Goal: Task Accomplishment & Management: Use online tool/utility

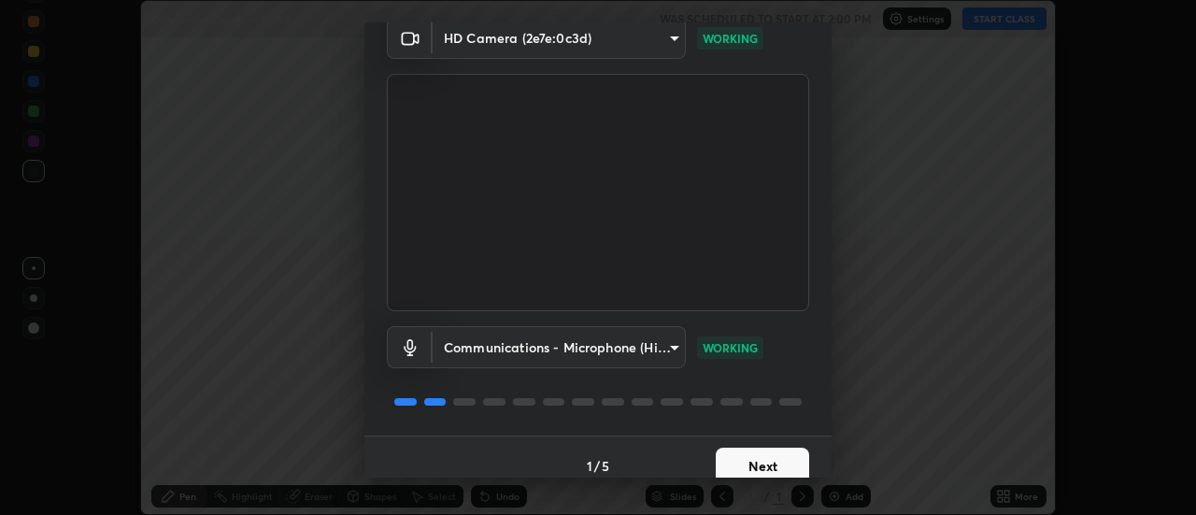
scroll to position [98, 0]
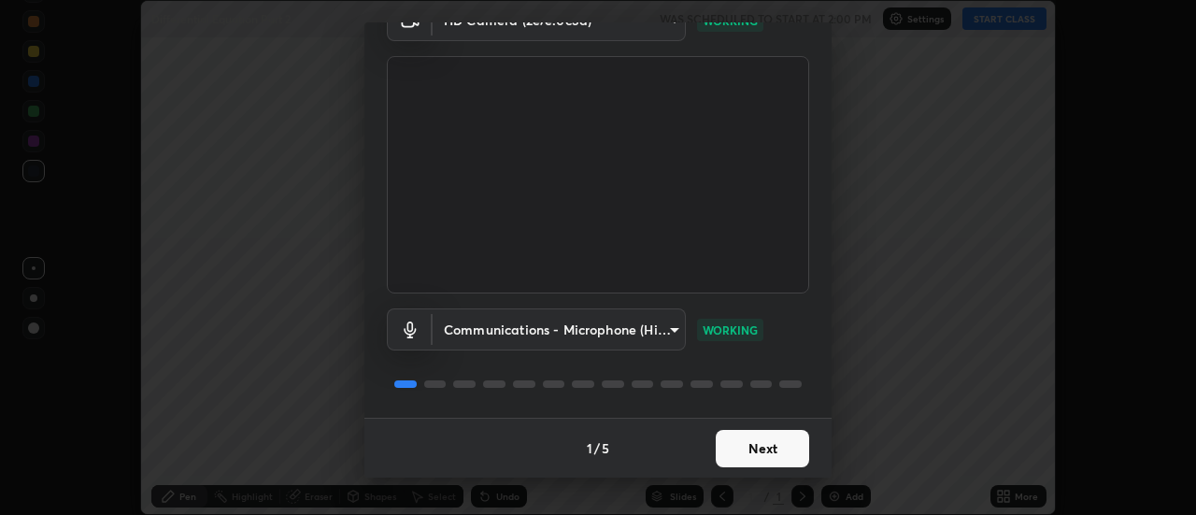
click at [758, 446] on button "Next" at bounding box center [762, 448] width 93 height 37
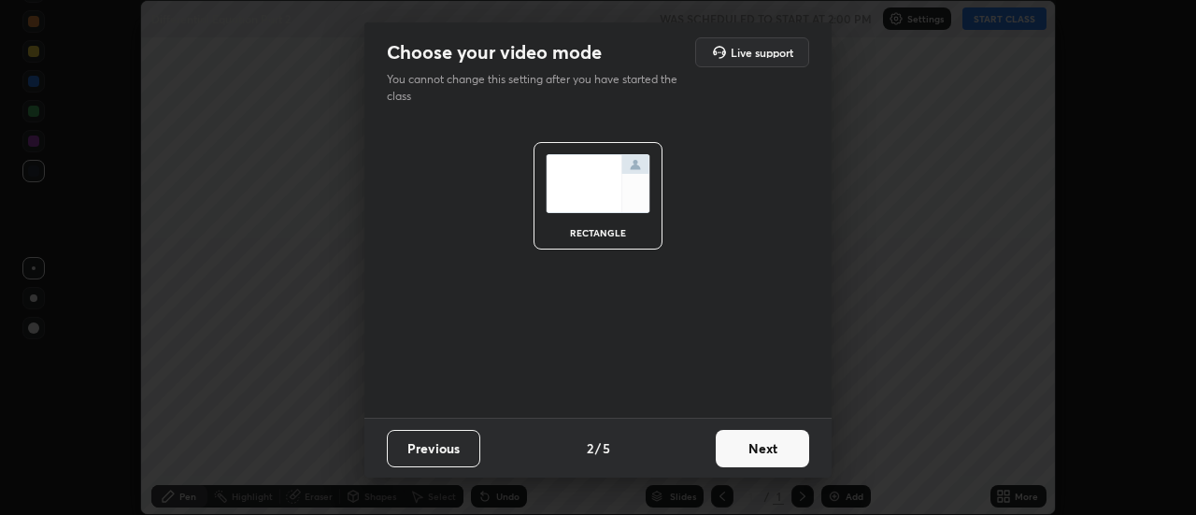
scroll to position [0, 0]
click at [754, 448] on button "Next" at bounding box center [762, 448] width 93 height 37
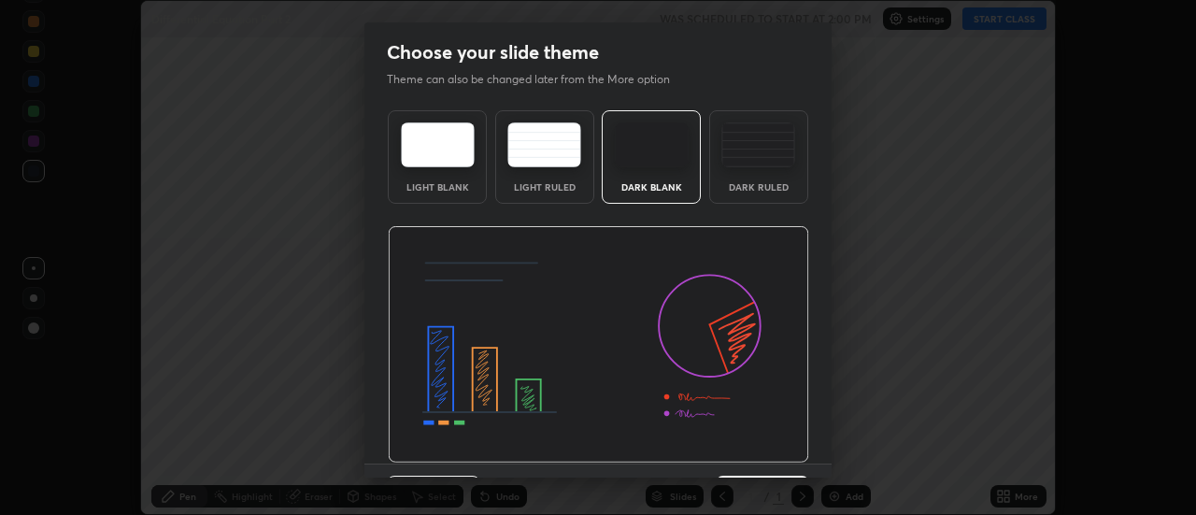
scroll to position [46, 0]
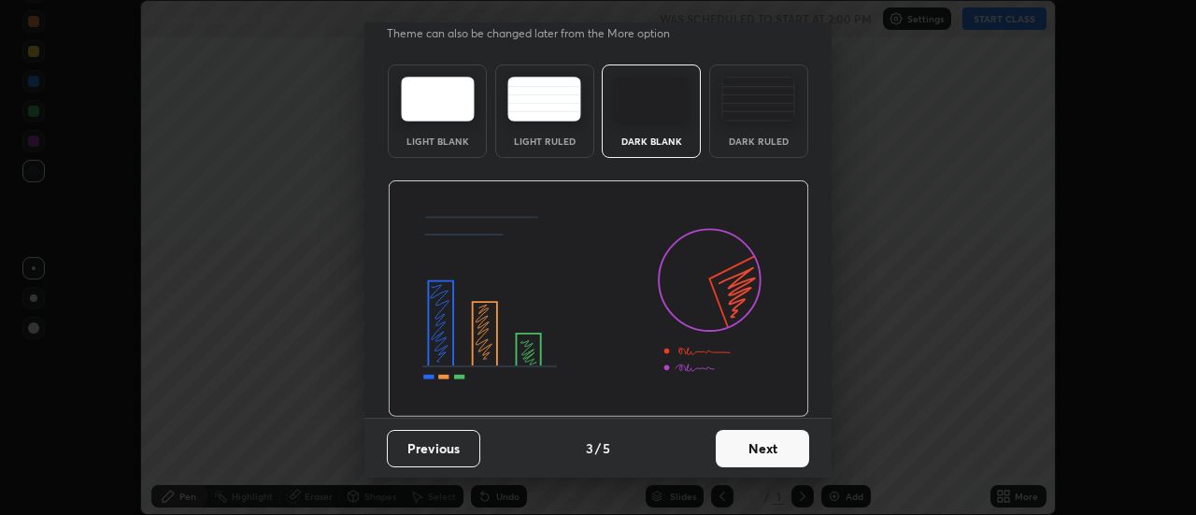
click at [758, 449] on button "Next" at bounding box center [762, 448] width 93 height 37
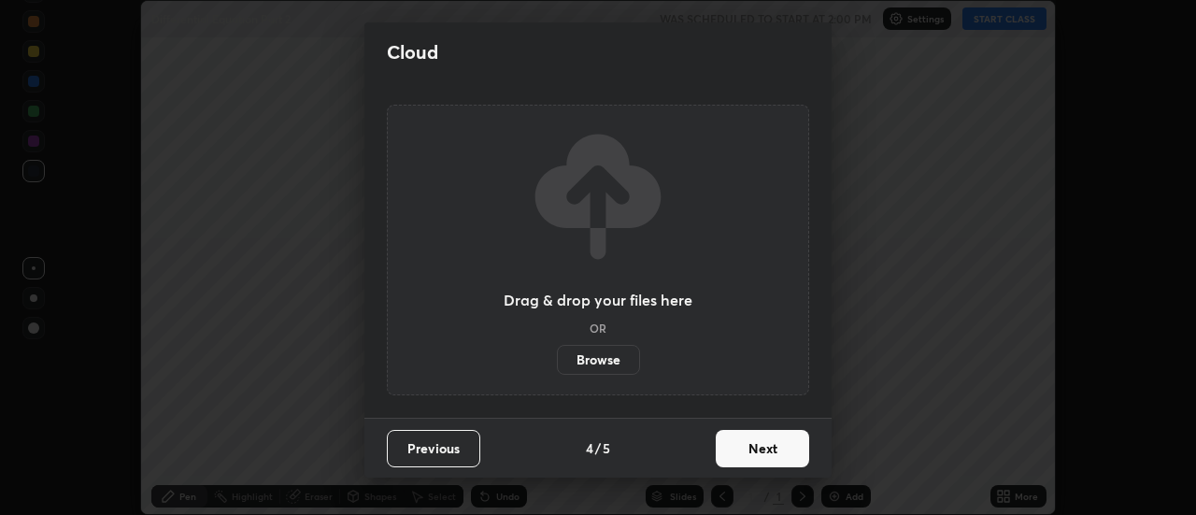
click at [758, 449] on button "Next" at bounding box center [762, 448] width 93 height 37
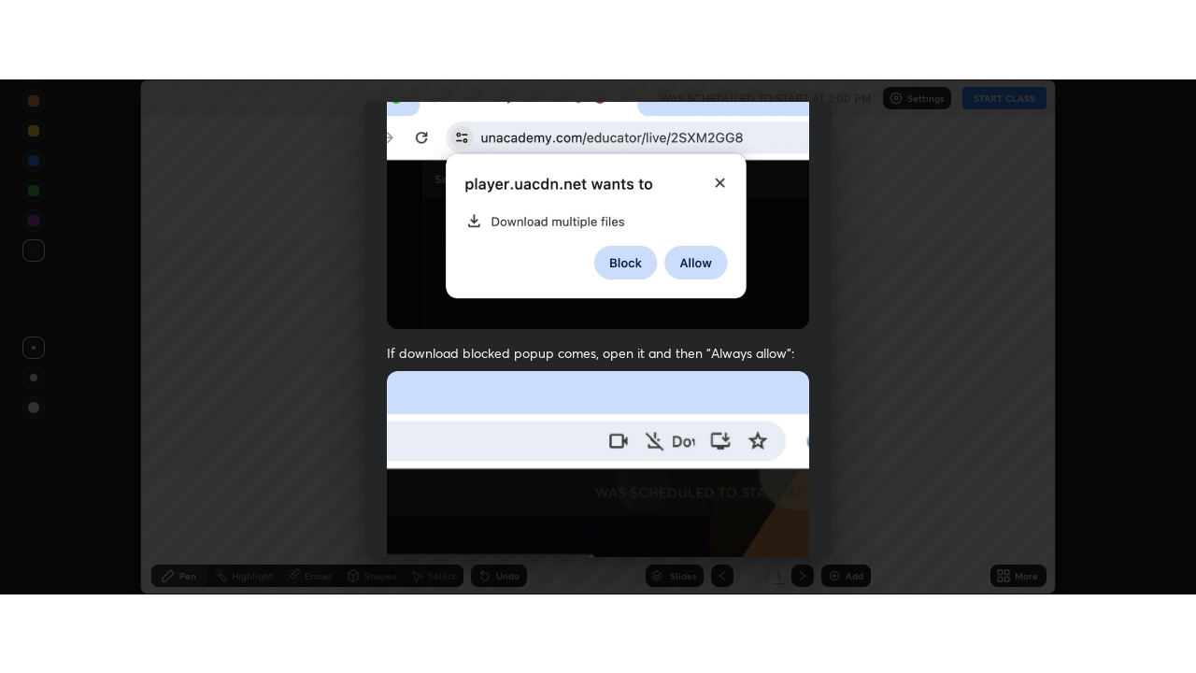
scroll to position [479, 0]
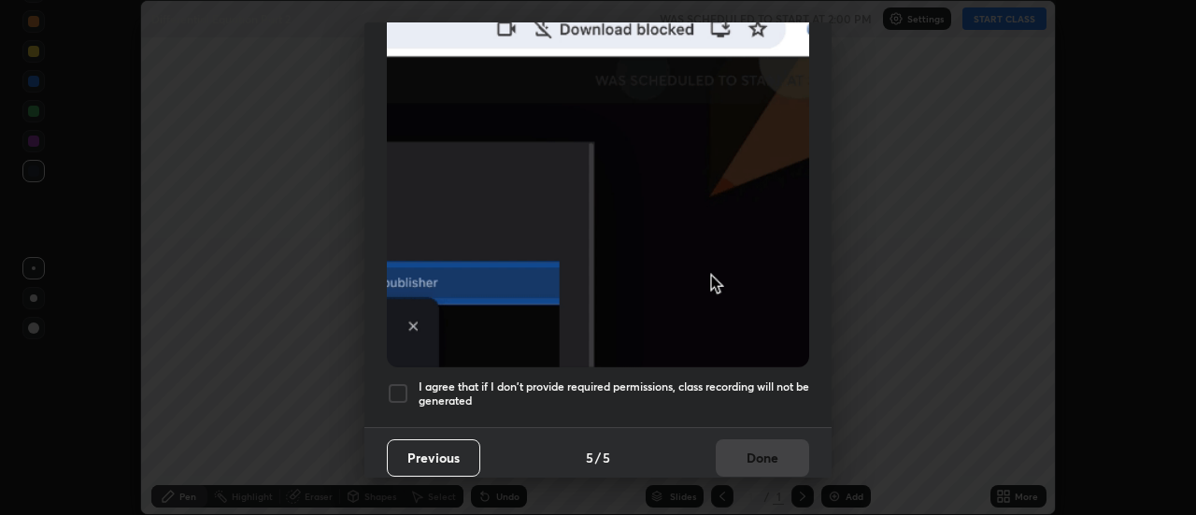
click at [763, 379] on h5 "I agree that if I don't provide required permissions, class recording will not …" at bounding box center [614, 393] width 391 height 29
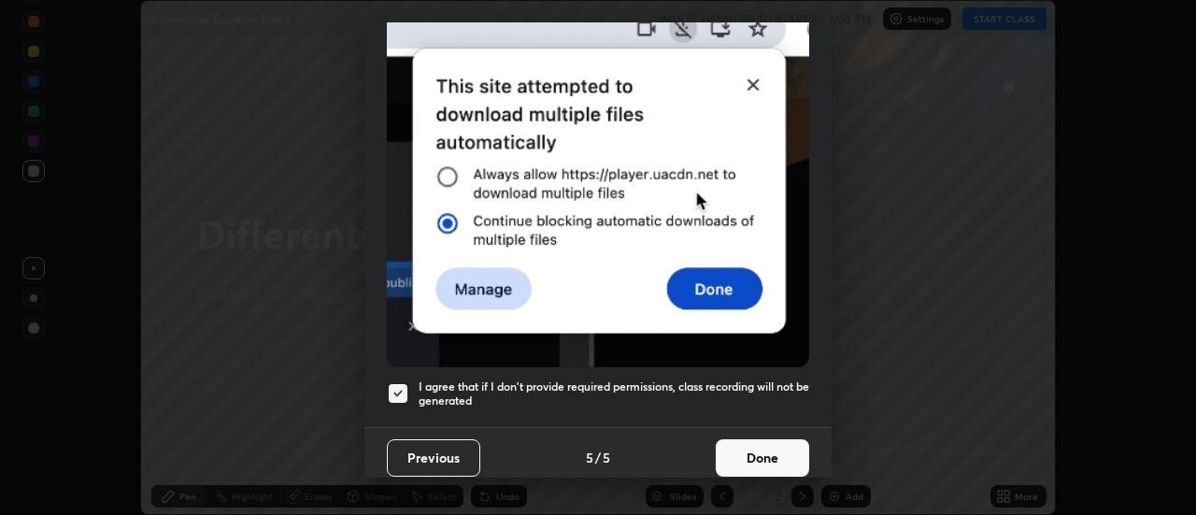
click at [783, 447] on button "Done" at bounding box center [762, 457] width 93 height 37
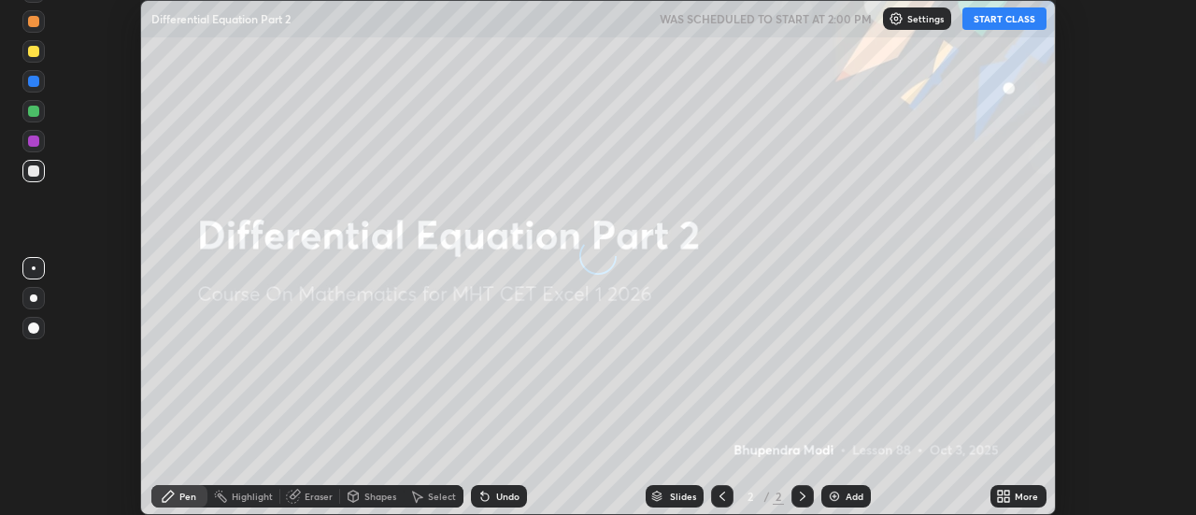
click at [1003, 500] on icon at bounding box center [1000, 499] width 5 height 5
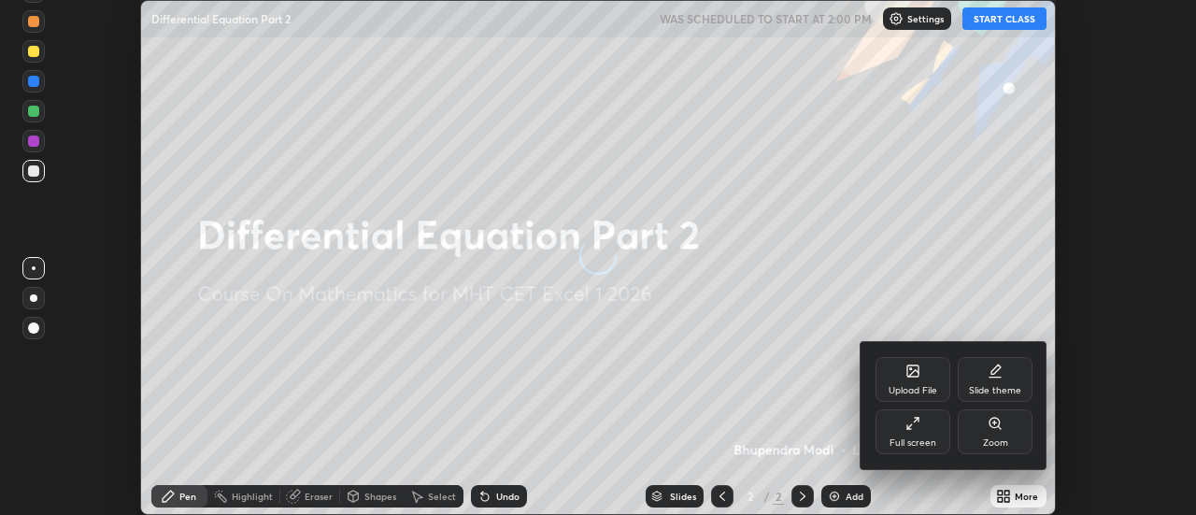
click at [915, 433] on div "Full screen" at bounding box center [912, 431] width 75 height 45
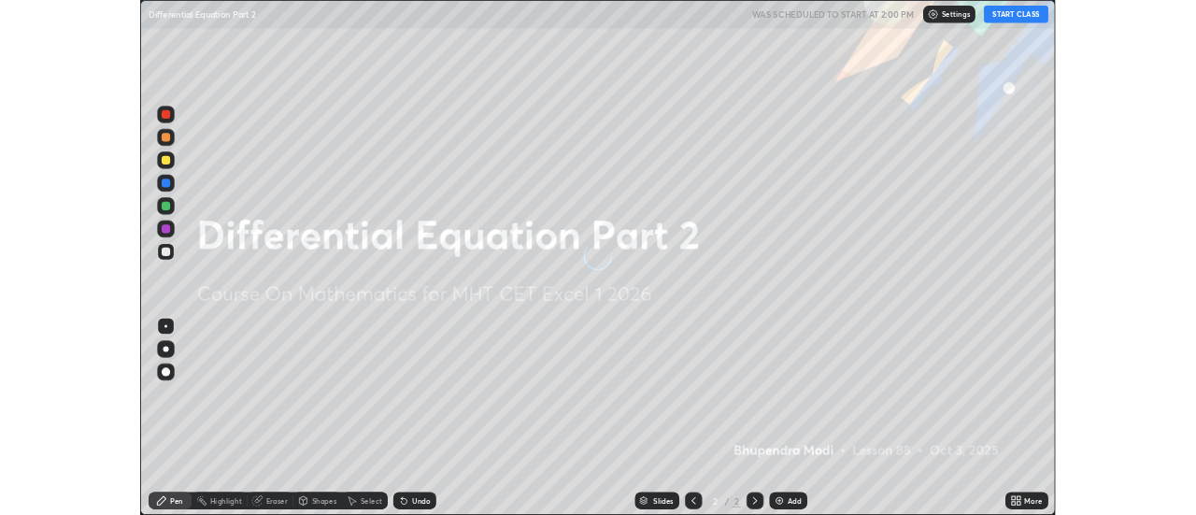
scroll to position [673, 1196]
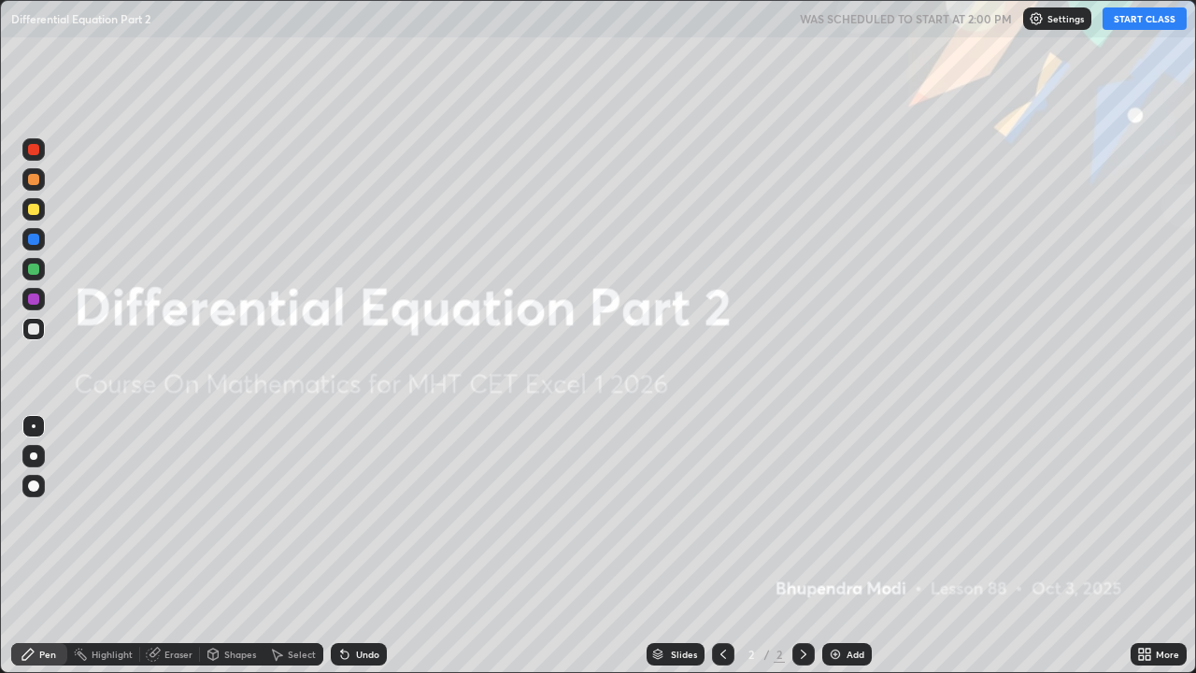
click at [1126, 20] on button "START CLASS" at bounding box center [1144, 18] width 84 height 22
click at [835, 514] on img at bounding box center [835, 654] width 15 height 15
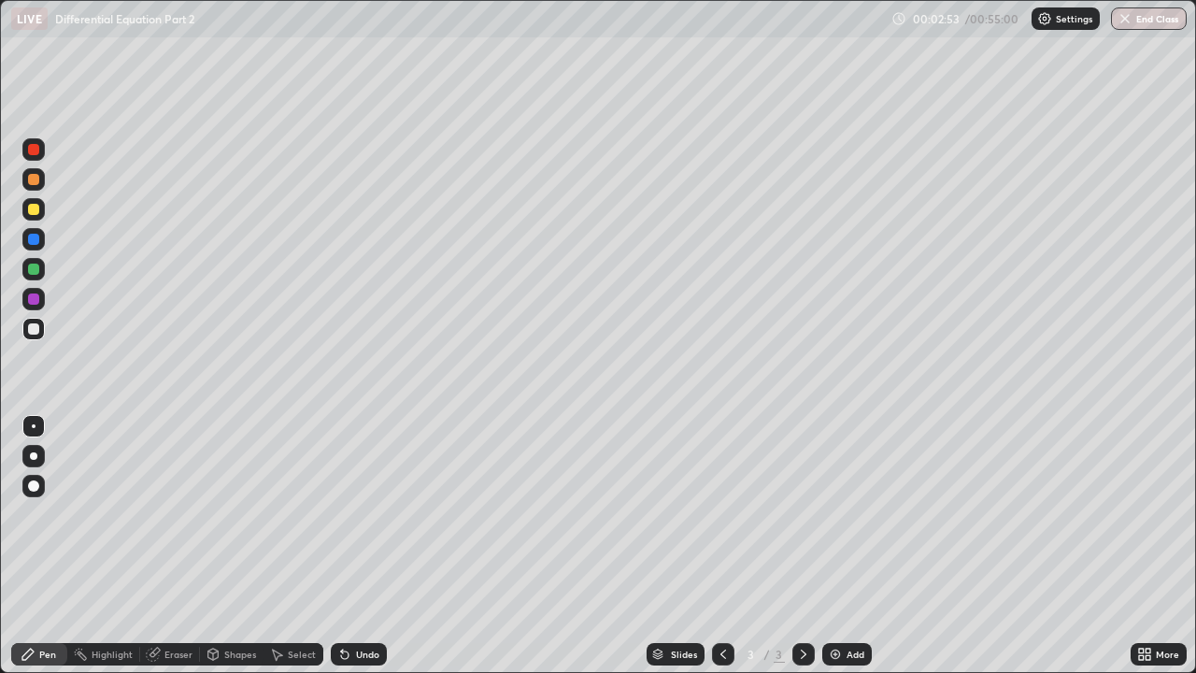
click at [188, 514] on div "Eraser" at bounding box center [178, 653] width 28 height 9
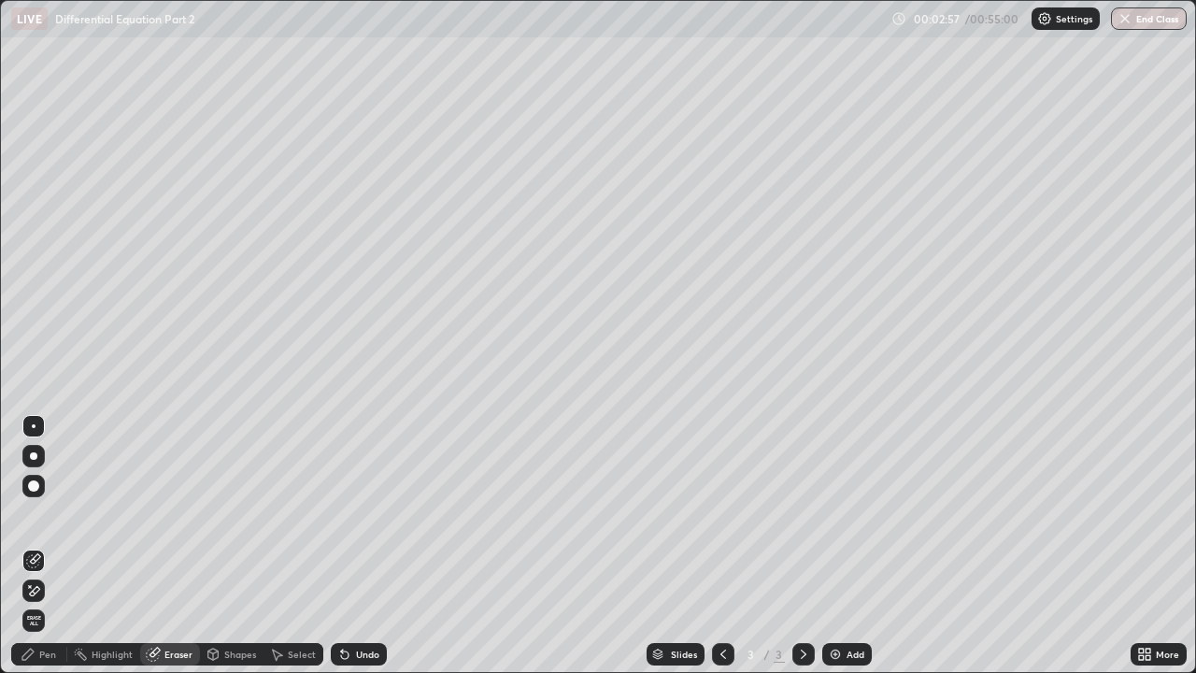
click at [52, 514] on div "Pen" at bounding box center [47, 653] width 17 height 9
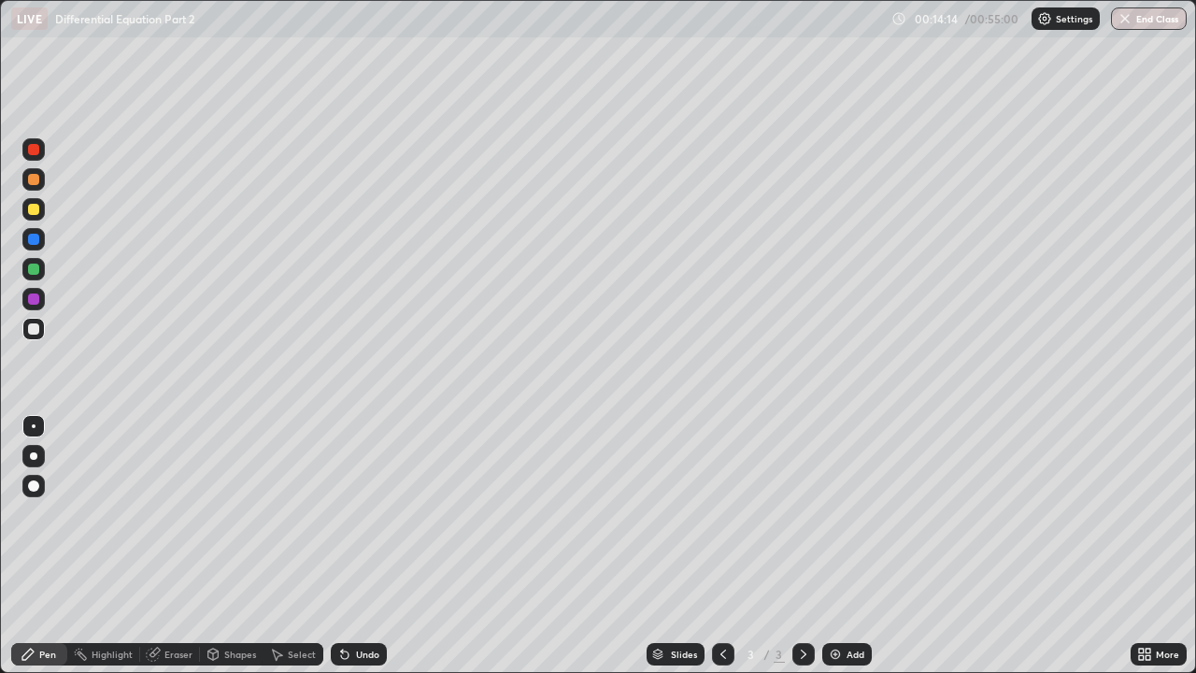
click at [839, 514] on img at bounding box center [835, 654] width 15 height 15
click at [369, 514] on div "Undo" at bounding box center [367, 653] width 23 height 9
click at [367, 514] on div "Undo" at bounding box center [359, 654] width 56 height 22
click at [361, 514] on div "Undo" at bounding box center [367, 653] width 23 height 9
click at [372, 514] on div "Undo" at bounding box center [359, 654] width 56 height 22
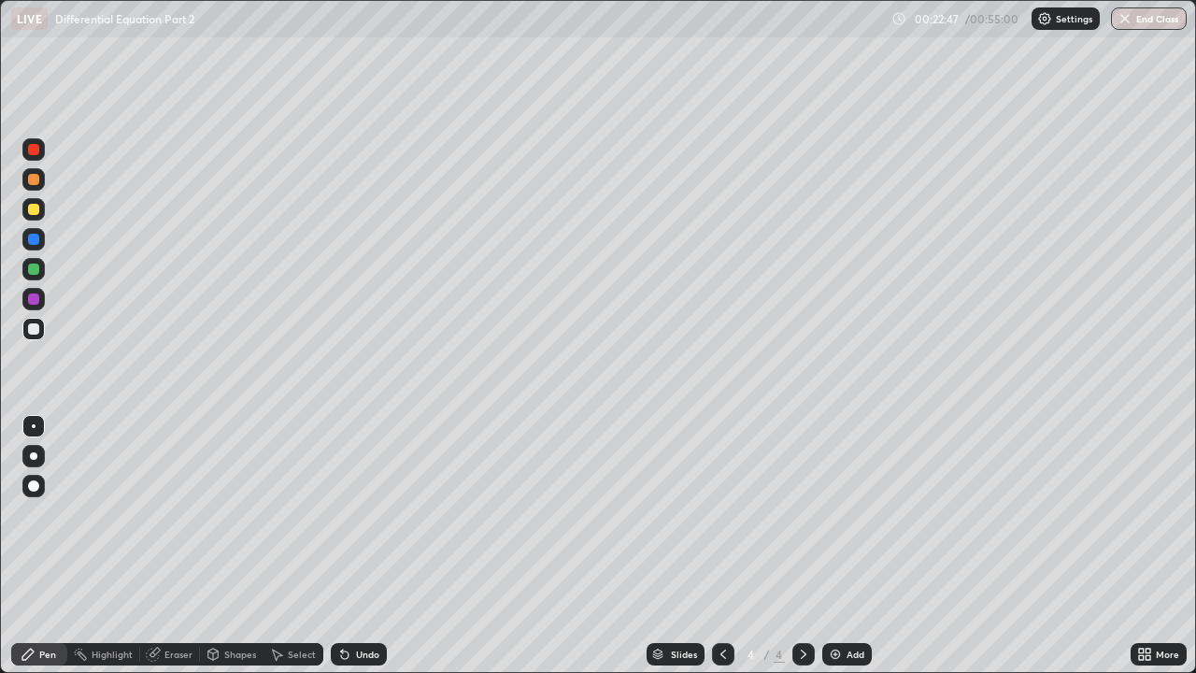
click at [835, 514] on div "Add" at bounding box center [847, 654] width 50 height 22
click at [178, 514] on div "Eraser" at bounding box center [178, 653] width 28 height 9
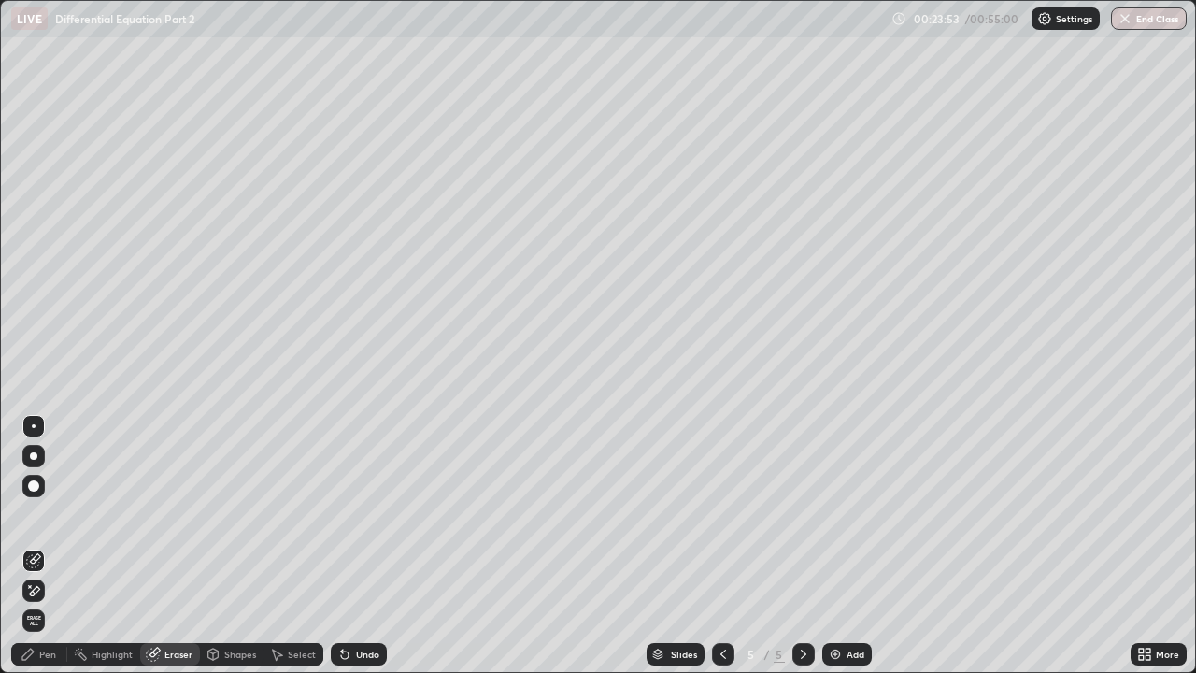
click at [51, 514] on div "Pen" at bounding box center [39, 654] width 56 height 22
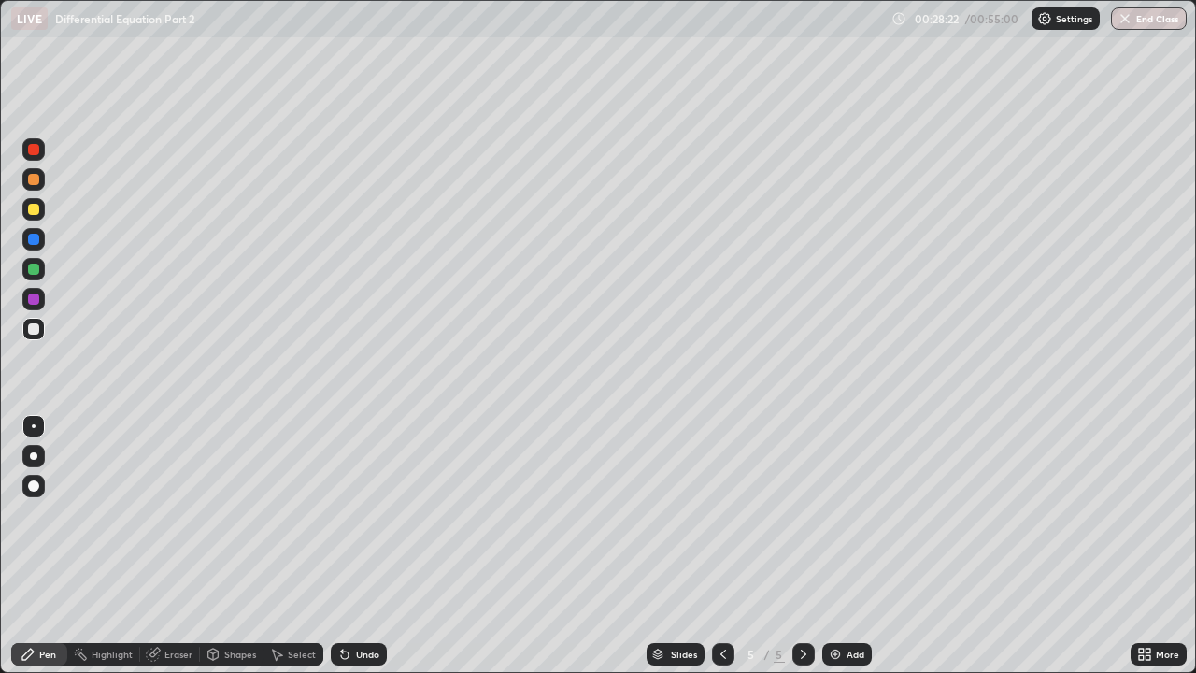
click at [358, 514] on div "Undo" at bounding box center [367, 653] width 23 height 9
click at [855, 514] on div "Add" at bounding box center [847, 654] width 50 height 22
click at [357, 514] on div "Undo" at bounding box center [359, 654] width 56 height 22
click at [370, 514] on div "Undo" at bounding box center [359, 654] width 56 height 22
click at [831, 514] on img at bounding box center [835, 654] width 15 height 15
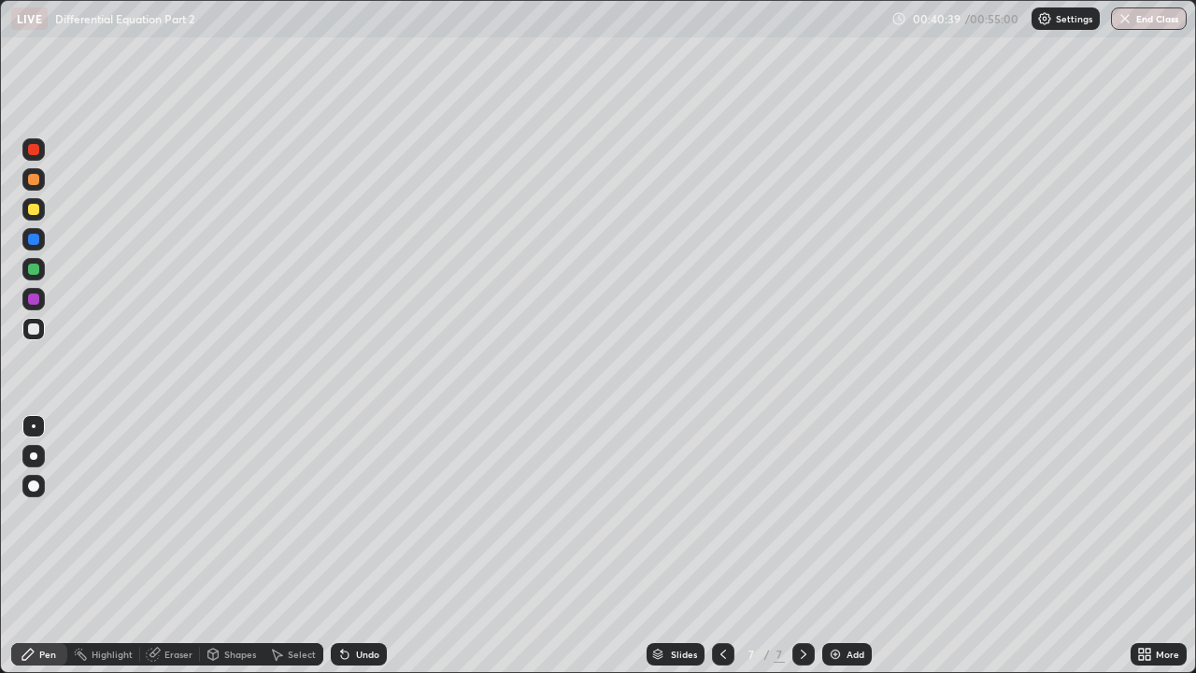
click at [351, 514] on div "Undo" at bounding box center [359, 654] width 56 height 22
click at [357, 514] on div "Undo" at bounding box center [367, 653] width 23 height 9
click at [359, 514] on div "Undo" at bounding box center [367, 653] width 23 height 9
click at [371, 514] on div "Undo" at bounding box center [359, 654] width 56 height 22
click at [370, 514] on div "Undo" at bounding box center [359, 654] width 56 height 22
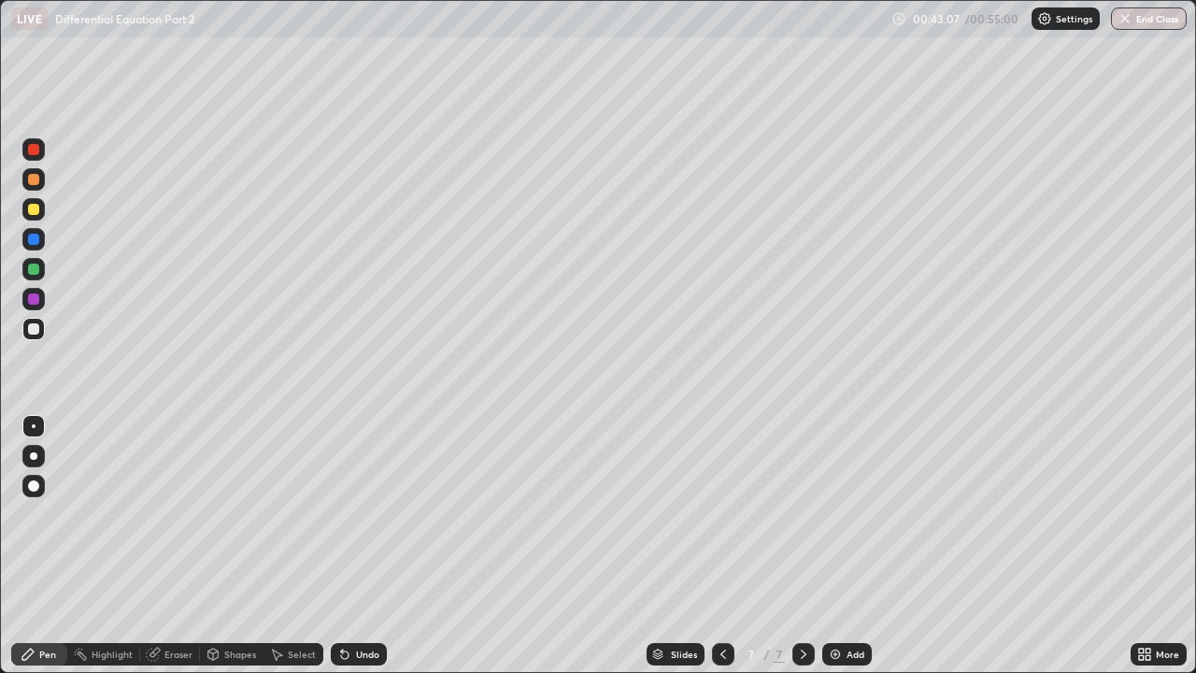
click at [356, 514] on div "Undo" at bounding box center [359, 654] width 56 height 22
click at [356, 514] on div "Undo" at bounding box center [367, 653] width 23 height 9
click at [371, 514] on div "Undo" at bounding box center [367, 653] width 23 height 9
click at [364, 514] on div "Undo" at bounding box center [367, 653] width 23 height 9
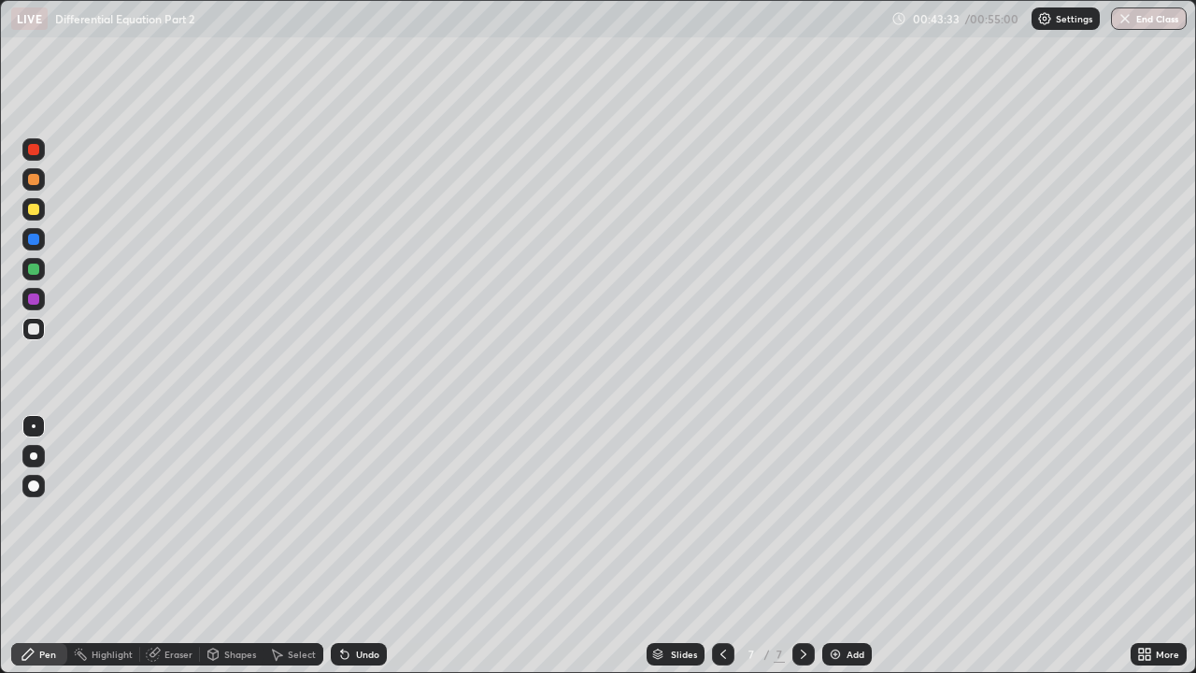
click at [181, 514] on div "Eraser" at bounding box center [178, 653] width 28 height 9
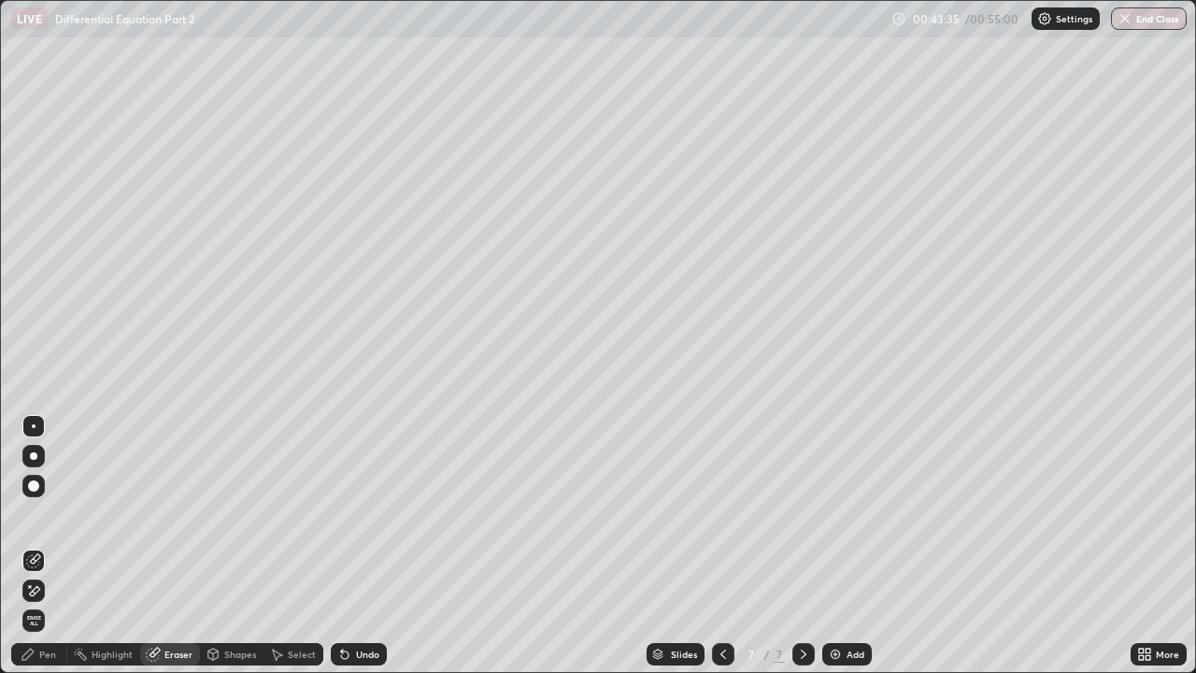
click at [54, 514] on div "Pen" at bounding box center [47, 653] width 17 height 9
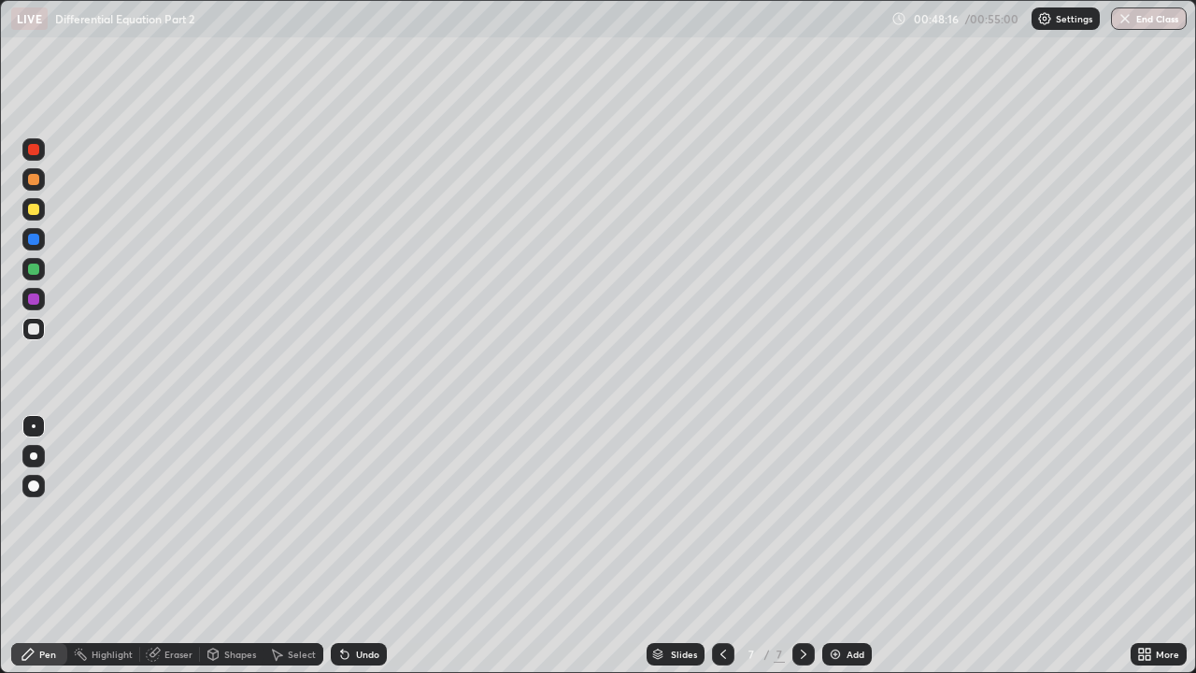
click at [367, 514] on div "Undo" at bounding box center [367, 653] width 23 height 9
click at [372, 514] on div "Undo" at bounding box center [367, 653] width 23 height 9
click at [372, 514] on div "Undo" at bounding box center [359, 654] width 56 height 22
click at [176, 514] on div "Eraser" at bounding box center [178, 653] width 28 height 9
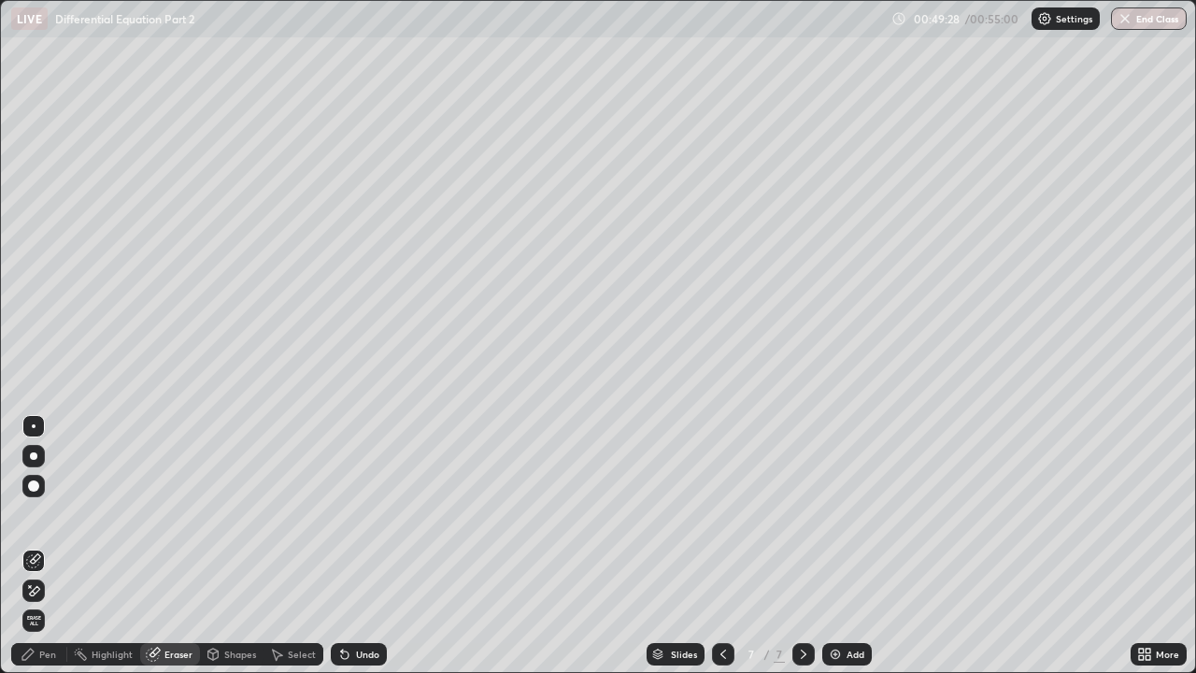
click at [35, 514] on icon at bounding box center [28, 654] width 15 height 15
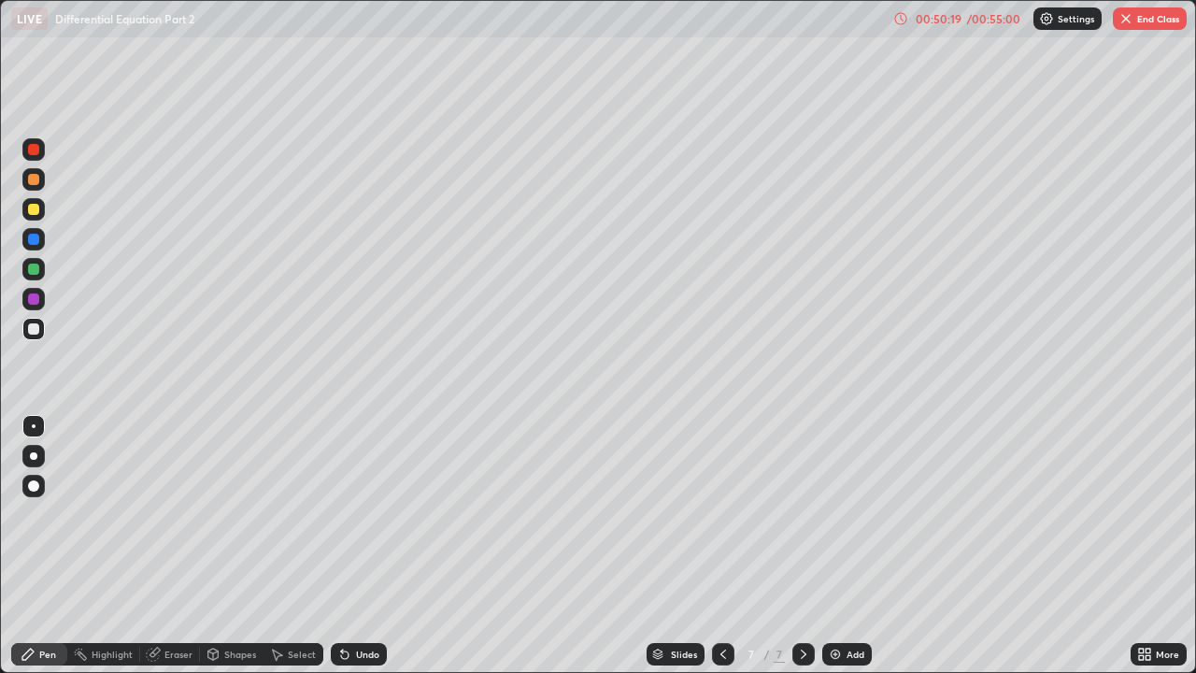
click at [840, 514] on div "Add" at bounding box center [847, 654] width 50 height 22
click at [367, 514] on div "Undo" at bounding box center [359, 654] width 56 height 22
click at [371, 514] on div "Undo" at bounding box center [359, 654] width 56 height 22
click at [368, 514] on div "Undo" at bounding box center [367, 653] width 23 height 9
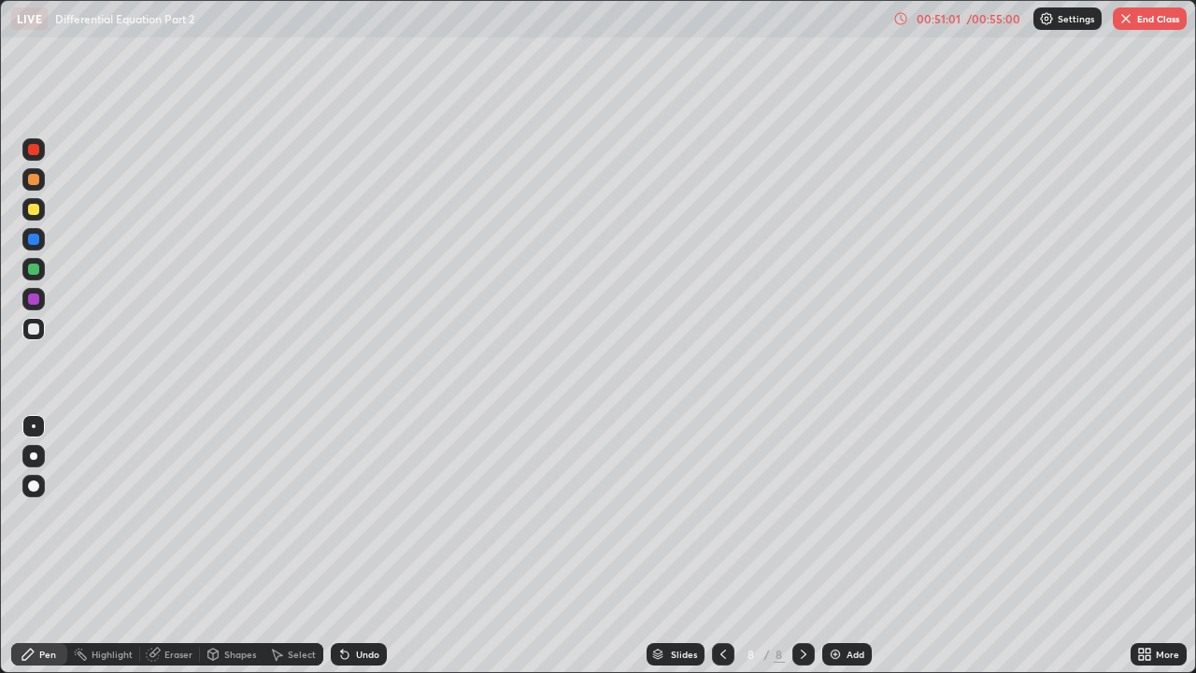
click at [368, 514] on div "Undo" at bounding box center [359, 654] width 56 height 22
click at [173, 514] on div "Eraser" at bounding box center [178, 653] width 28 height 9
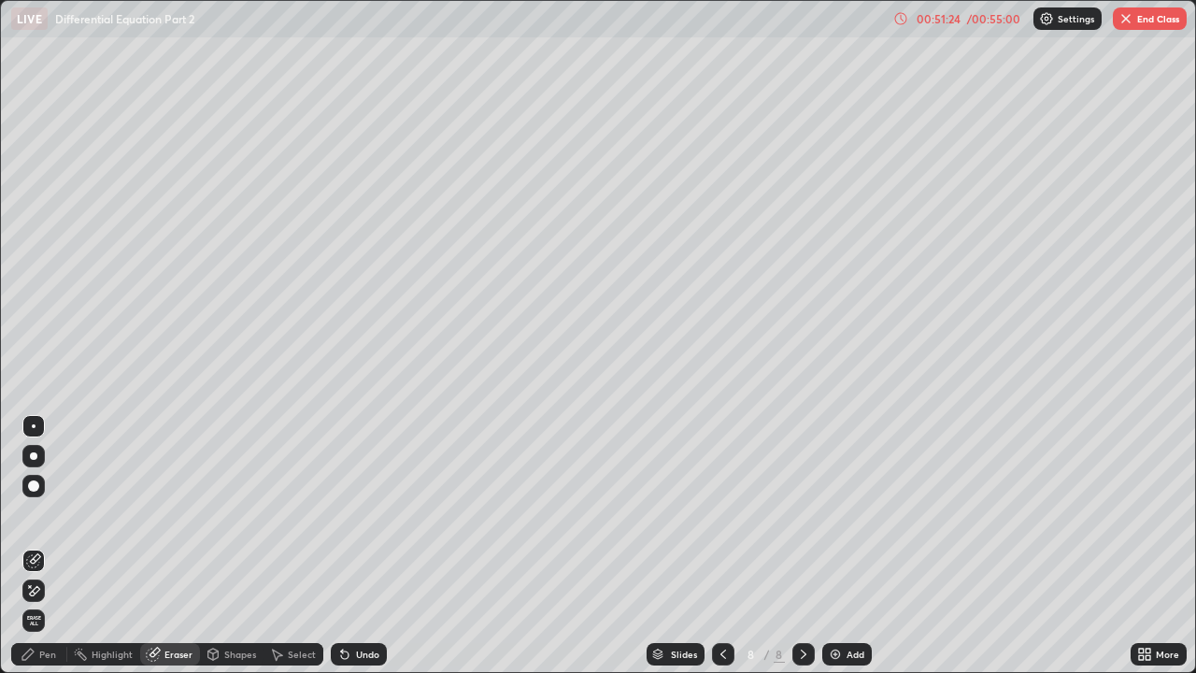
click at [58, 514] on div "Pen" at bounding box center [39, 654] width 56 height 22
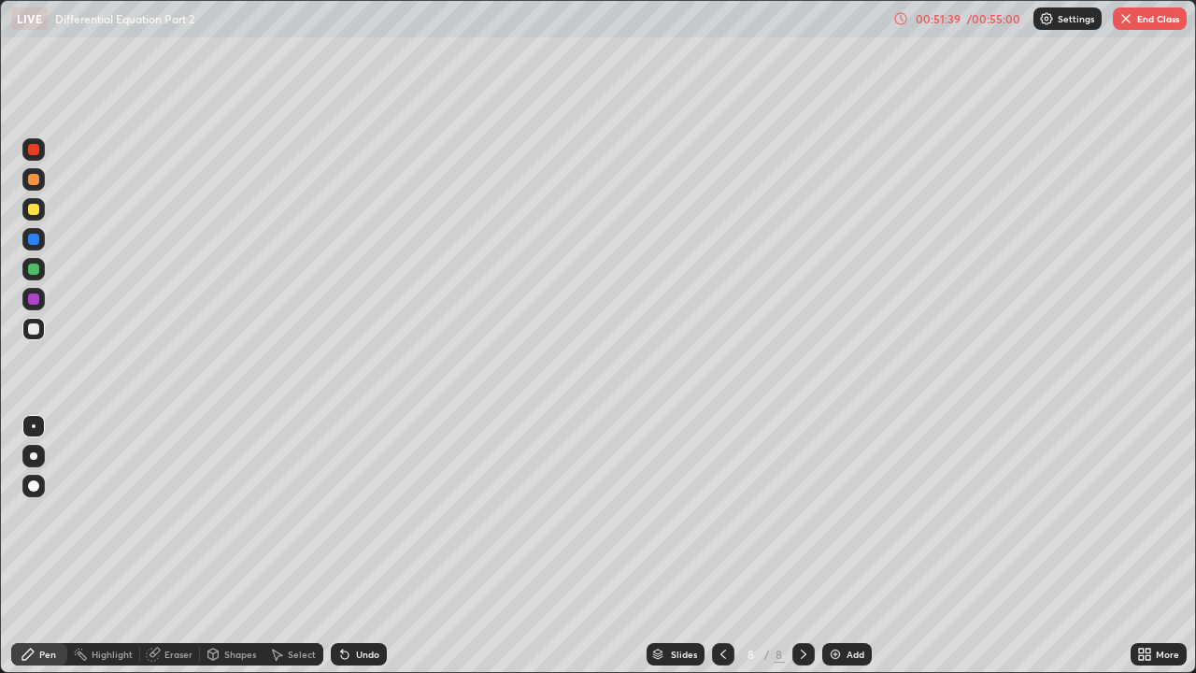
click at [362, 514] on div "Undo" at bounding box center [359, 654] width 56 height 22
click at [171, 514] on div "Eraser" at bounding box center [178, 653] width 28 height 9
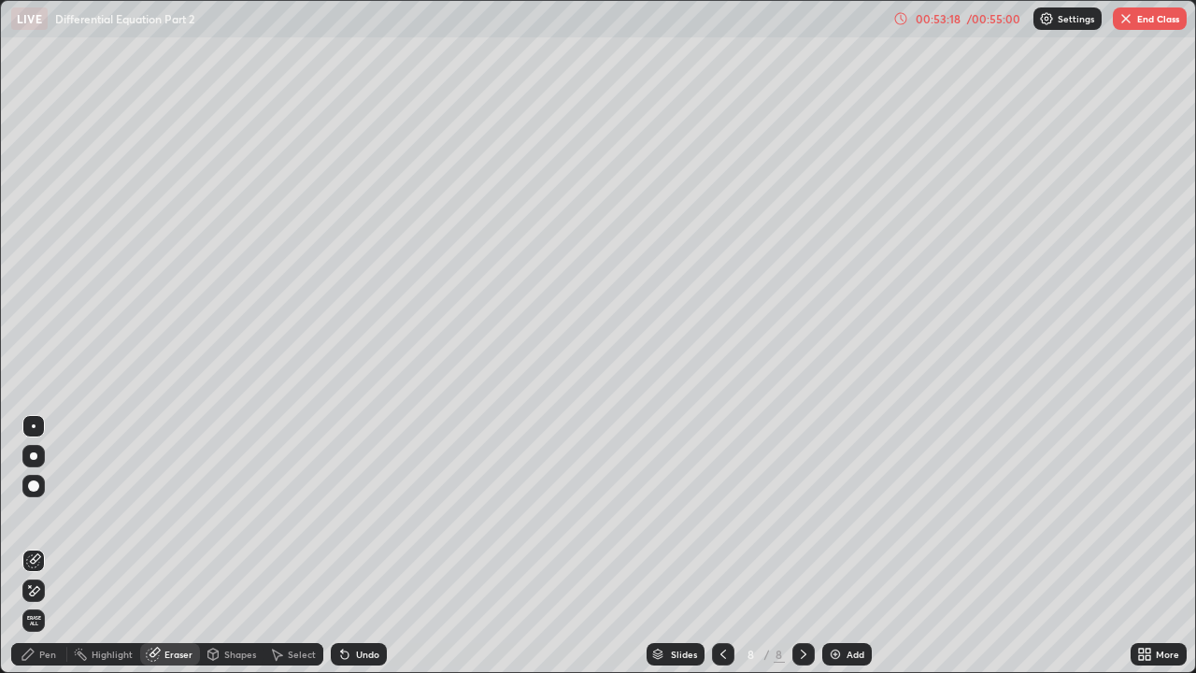
click at [50, 514] on div "Pen" at bounding box center [47, 653] width 17 height 9
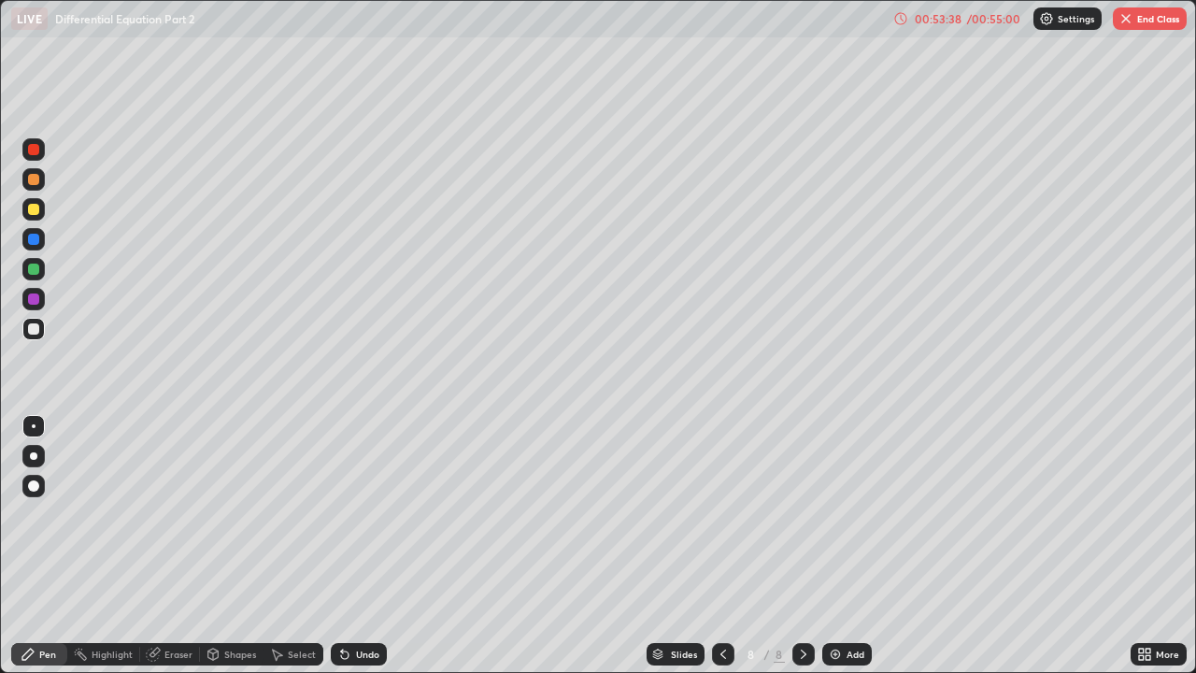
click at [721, 514] on icon at bounding box center [723, 654] width 15 height 15
click at [803, 514] on icon at bounding box center [804, 653] width 6 height 9
click at [721, 514] on icon at bounding box center [723, 654] width 15 height 15
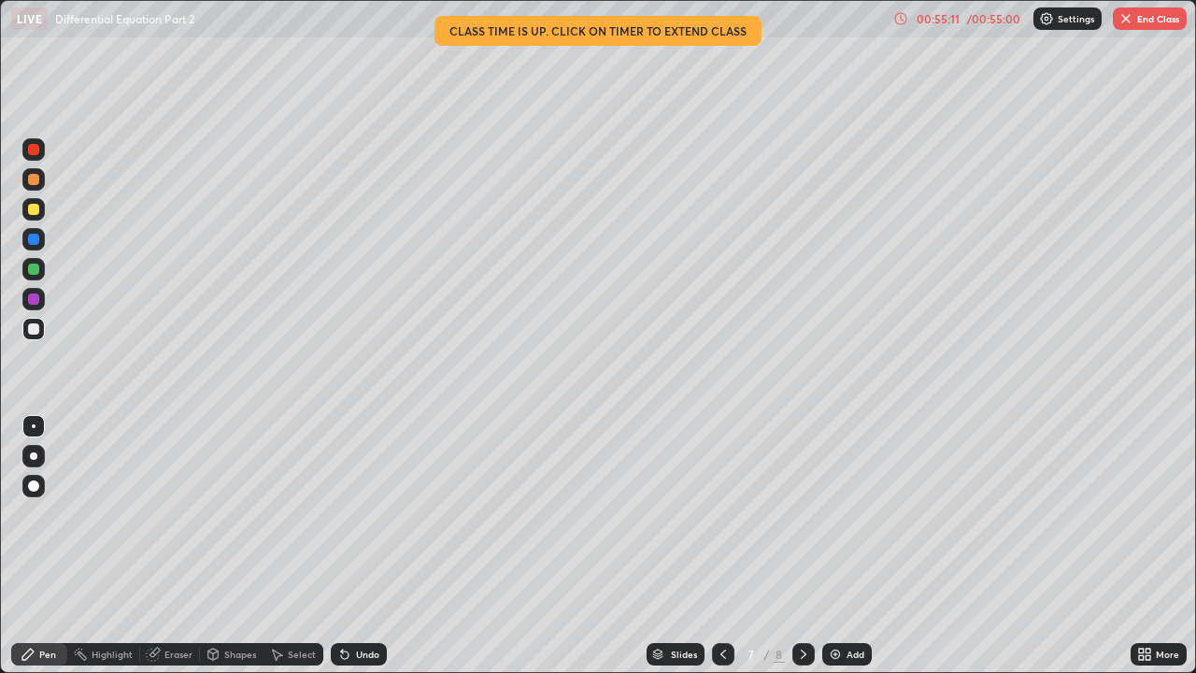
click at [987, 17] on div "/ 00:55:00" at bounding box center [993, 18] width 58 height 11
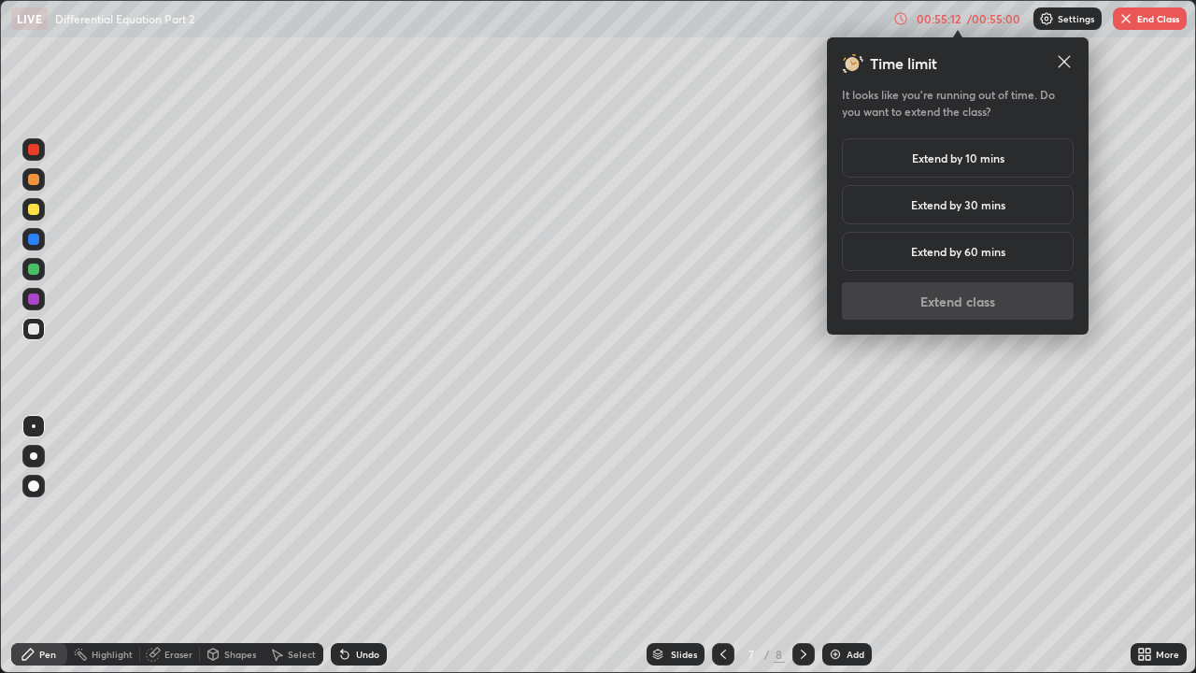
click at [962, 158] on h5 "Extend by 10 mins" at bounding box center [958, 157] width 92 height 17
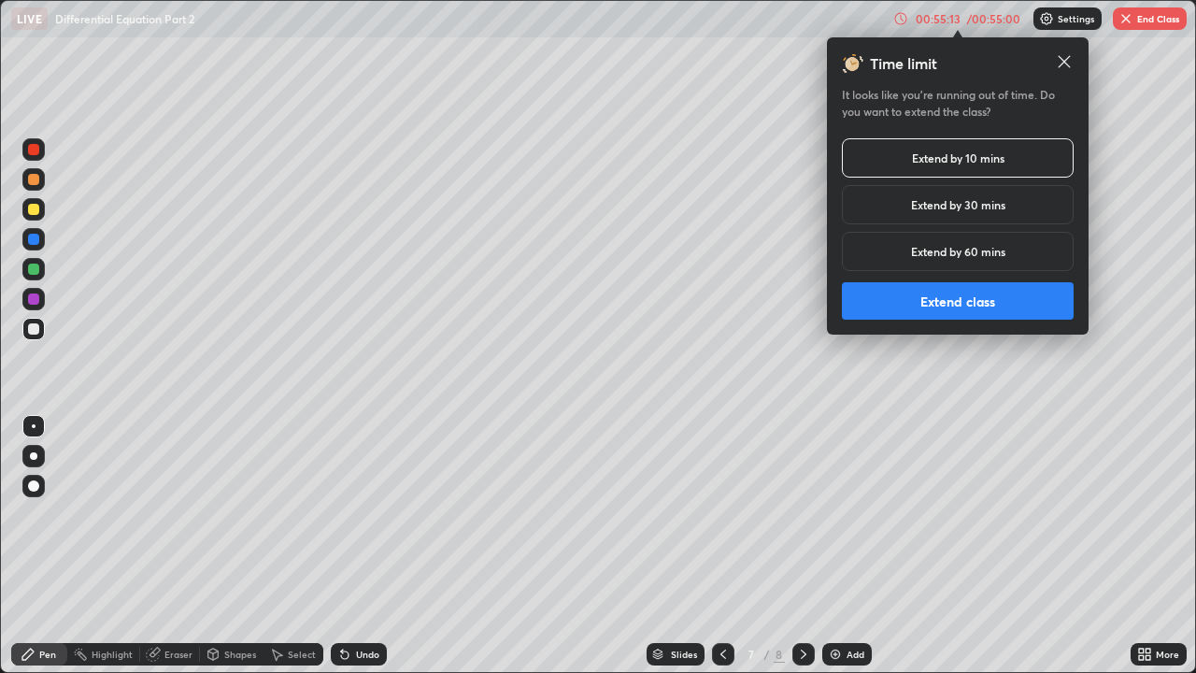
click at [950, 308] on button "Extend class" at bounding box center [958, 300] width 232 height 37
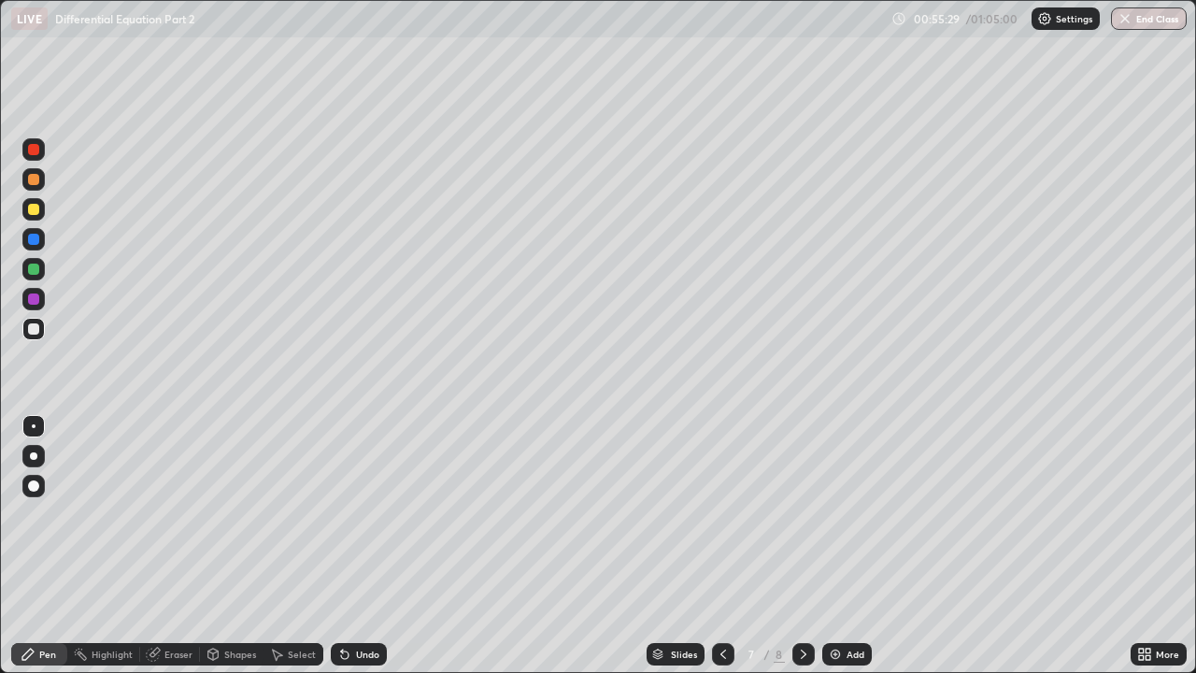
click at [802, 514] on icon at bounding box center [803, 654] width 15 height 15
click at [363, 514] on div "Undo" at bounding box center [367, 653] width 23 height 9
click at [352, 514] on div "Undo" at bounding box center [359, 654] width 56 height 22
click at [175, 514] on div "Eraser" at bounding box center [178, 653] width 28 height 9
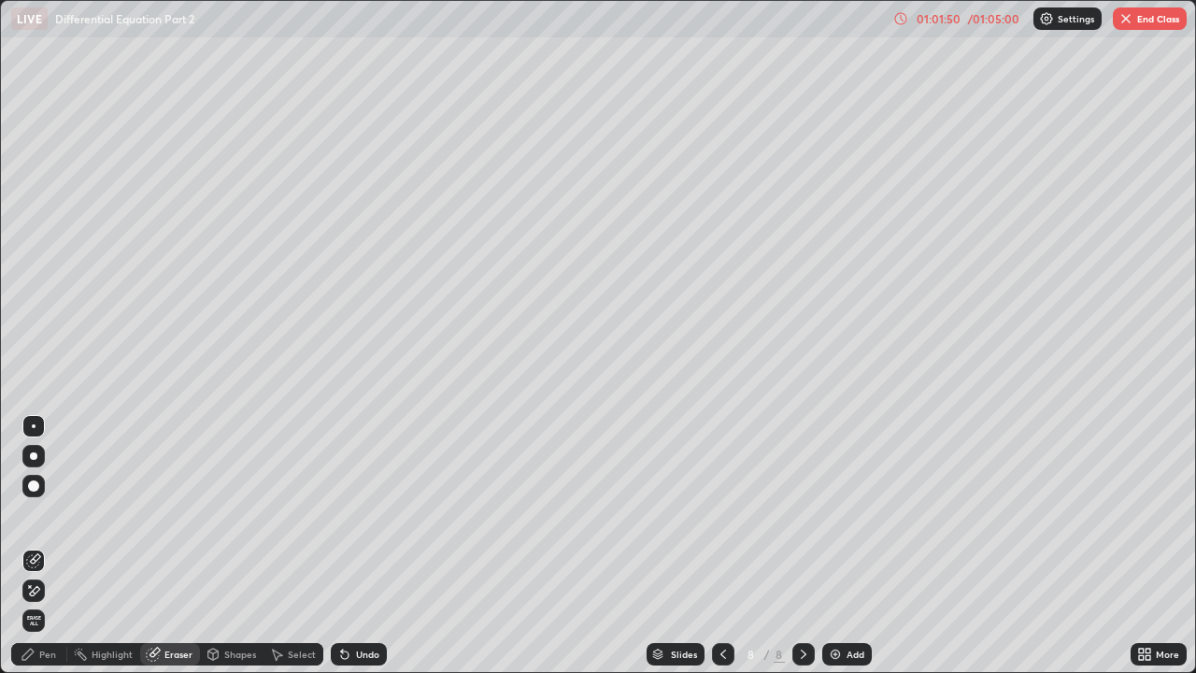
click at [54, 514] on div "Pen" at bounding box center [47, 653] width 17 height 9
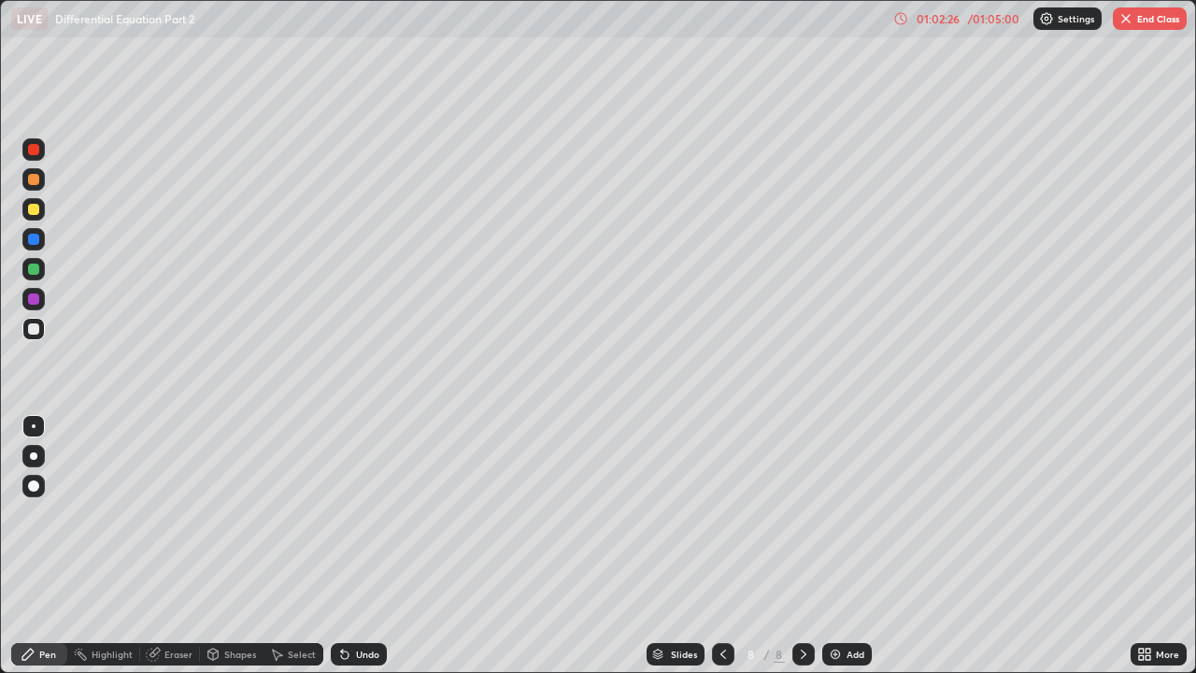
click at [365, 514] on div "Undo" at bounding box center [367, 653] width 23 height 9
click at [978, 514] on div "Slides 8 / 8 Add" at bounding box center [759, 653] width 744 height 37
click at [1046, 514] on div "Slides 8 / 8 Add" at bounding box center [759, 653] width 744 height 37
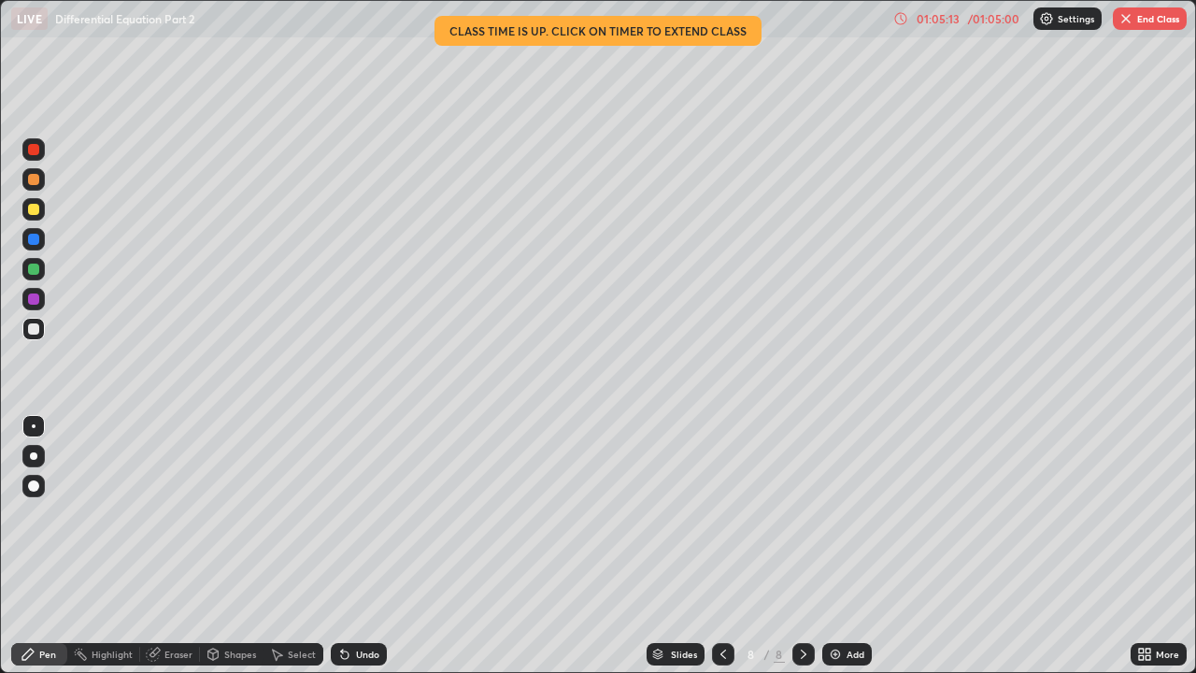
click at [1146, 20] on button "End Class" at bounding box center [1150, 18] width 74 height 22
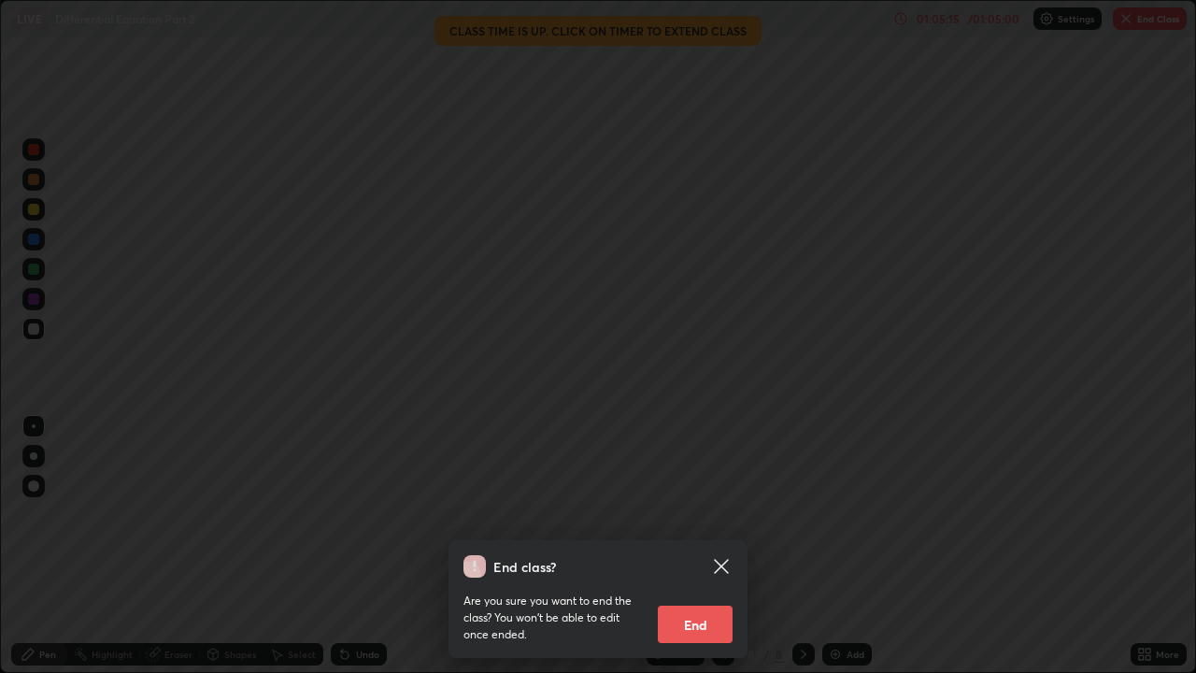
click at [692, 514] on button "End" at bounding box center [695, 623] width 75 height 37
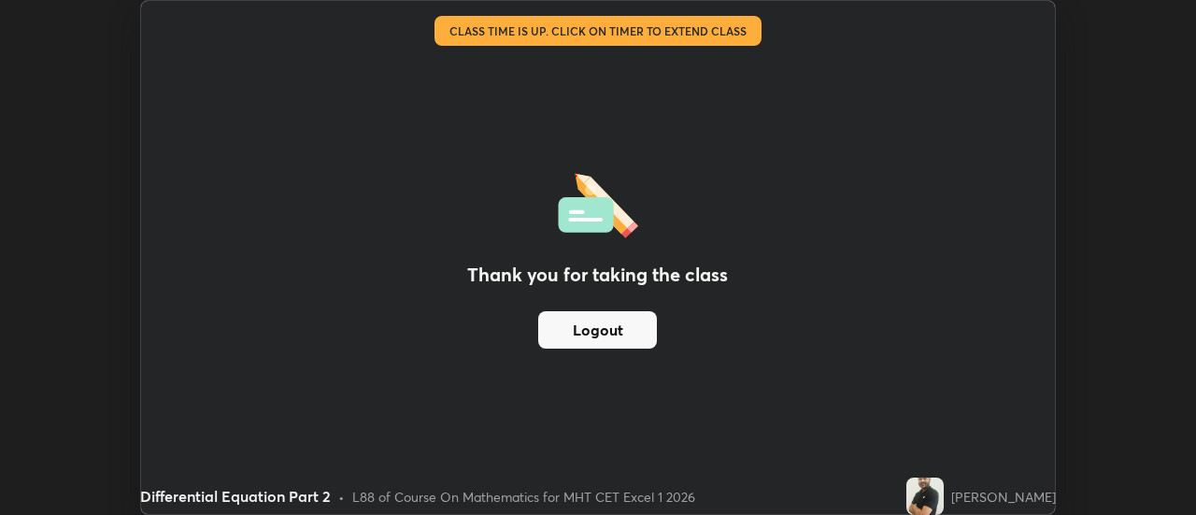
scroll to position [92917, 92235]
click at [603, 328] on button "Logout" at bounding box center [597, 329] width 119 height 37
click at [607, 328] on button "Logout" at bounding box center [597, 329] width 119 height 37
